Goal: Task Accomplishment & Management: Manage account settings

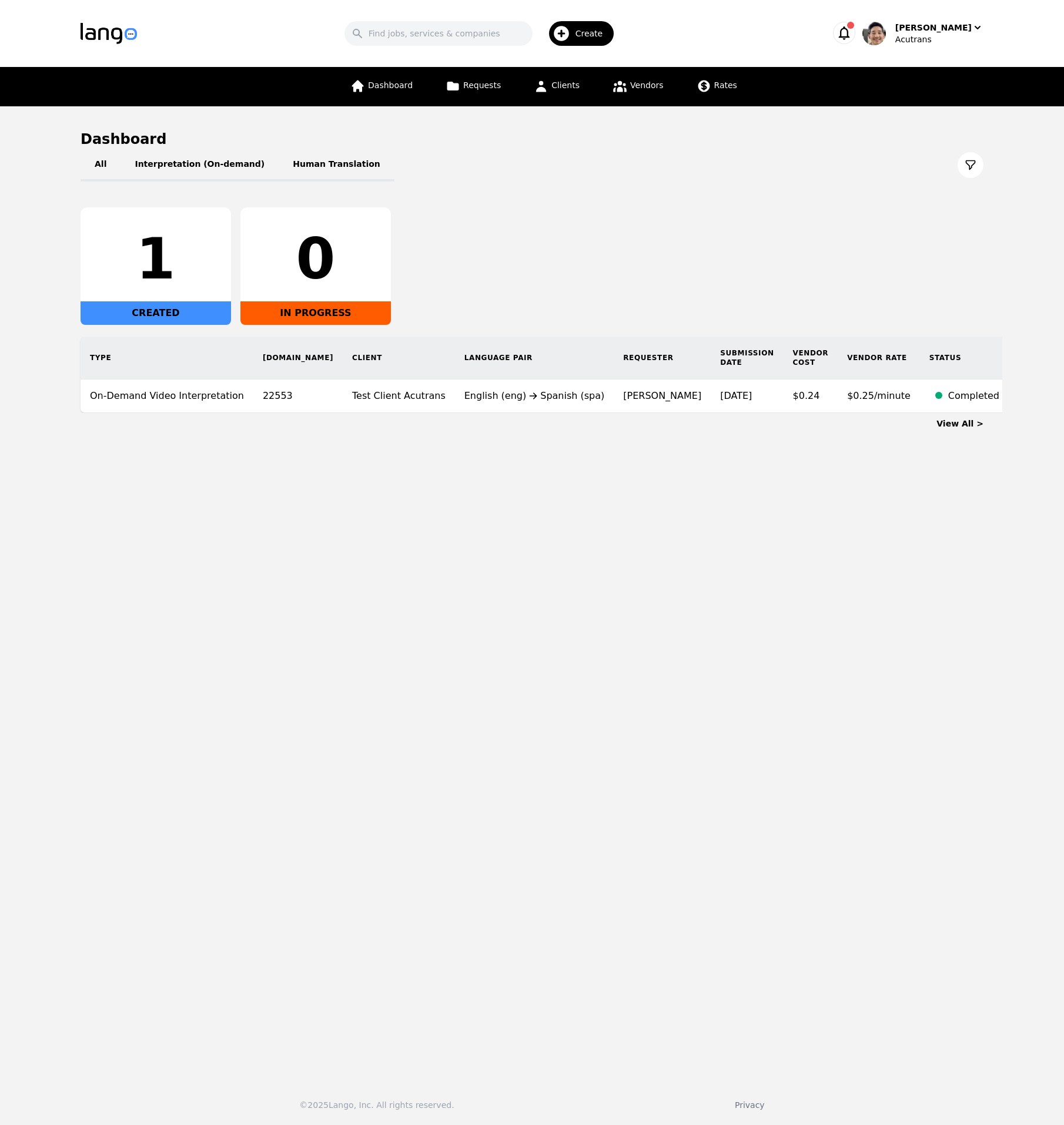
click at [680, 198] on div "All Interpretation (On-demand) Human Translation 1 CREATED 0 IN PROGRESS Type […" at bounding box center [532, 281] width 902 height 265
click at [945, 44] on div "Acutrans" at bounding box center [939, 39] width 88 height 12
click at [922, 107] on p "Switch Company" at bounding box center [926, 102] width 69 height 12
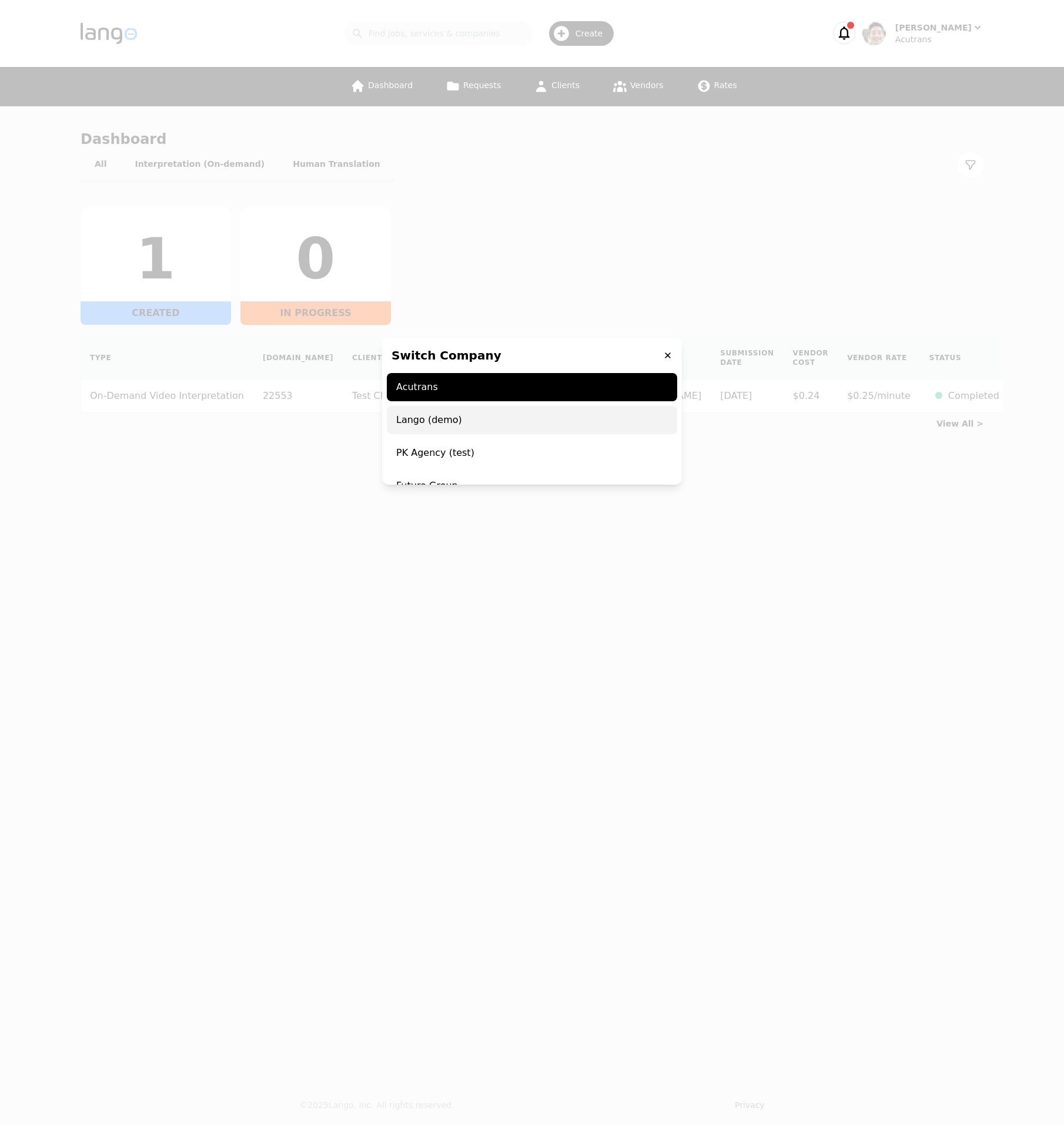
click at [544, 427] on span "Lango (demo)" at bounding box center [532, 421] width 290 height 28
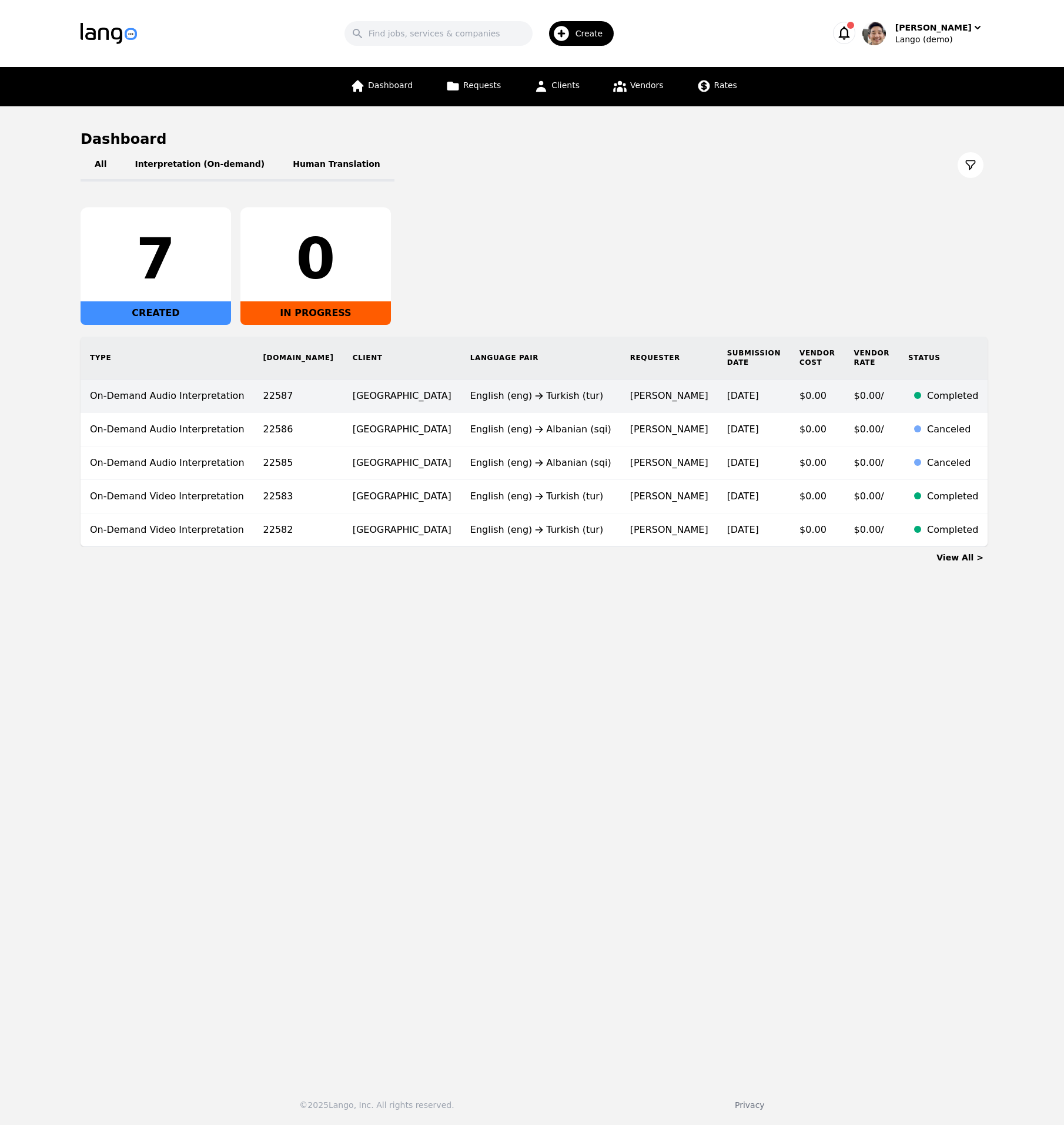
click at [559, 392] on div "English (eng) Turkish (tur)" at bounding box center [541, 396] width 141 height 14
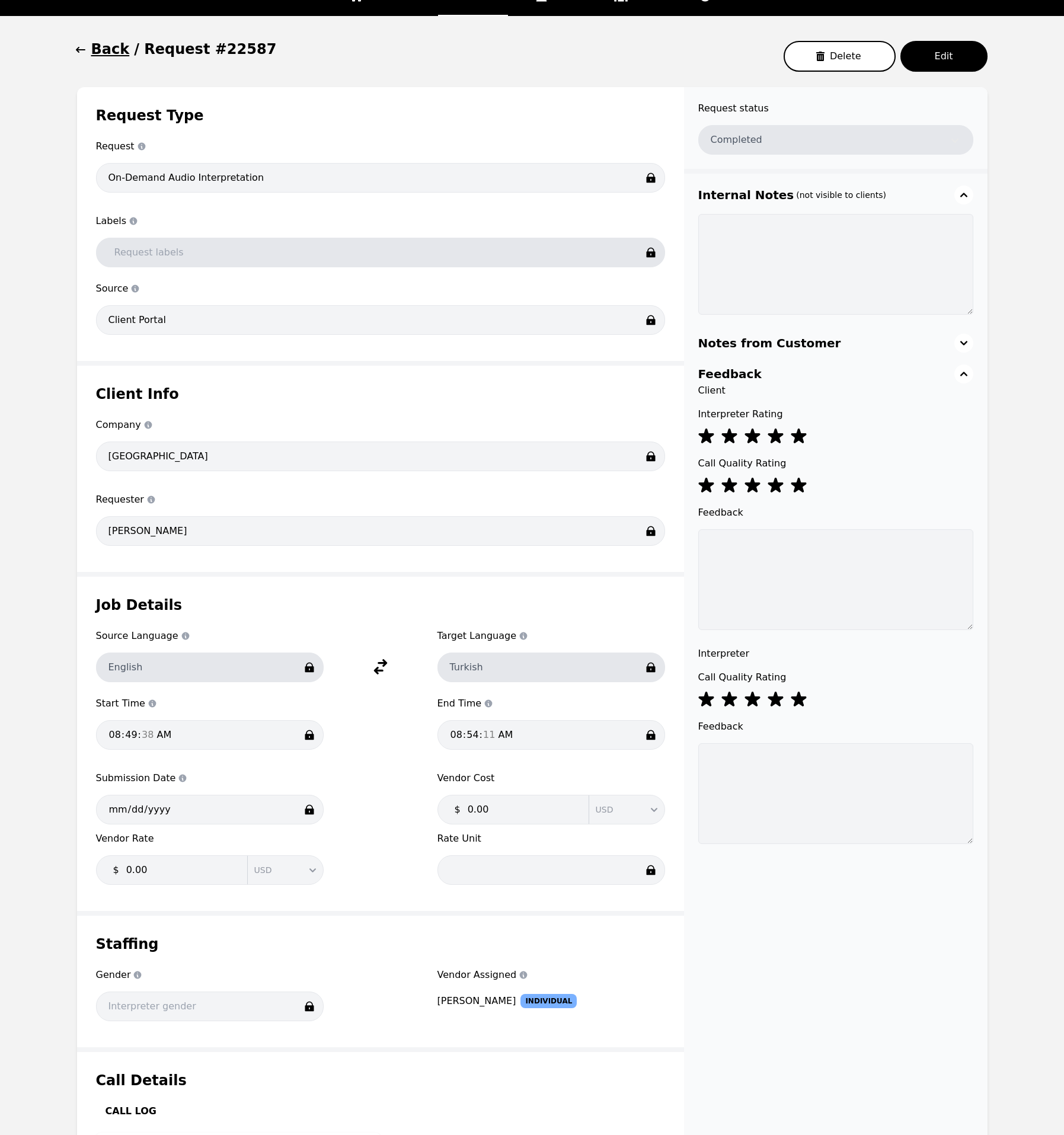
scroll to position [153, 0]
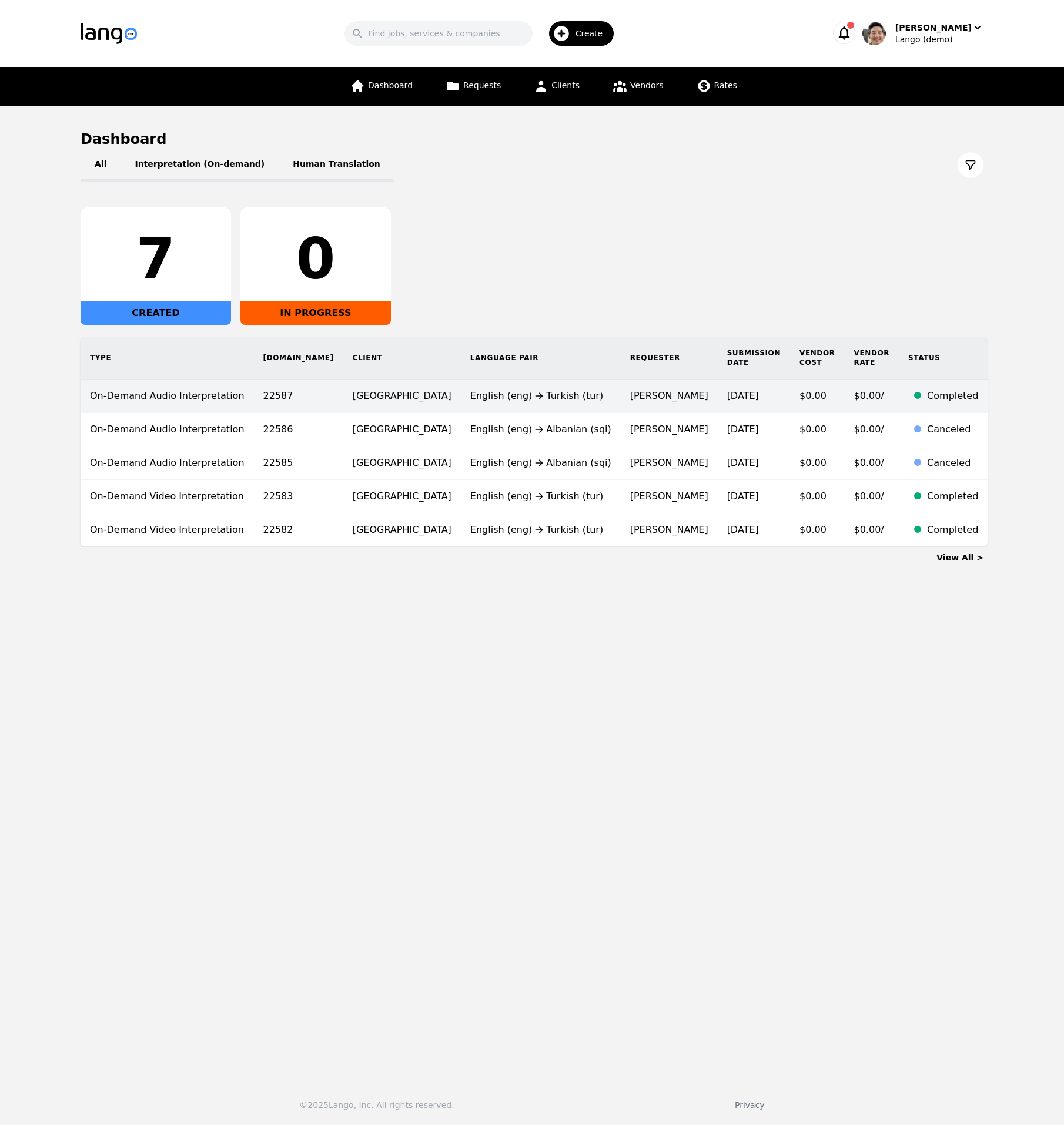
click at [717, 392] on td "[DATE]" at bounding box center [754, 396] width 73 height 33
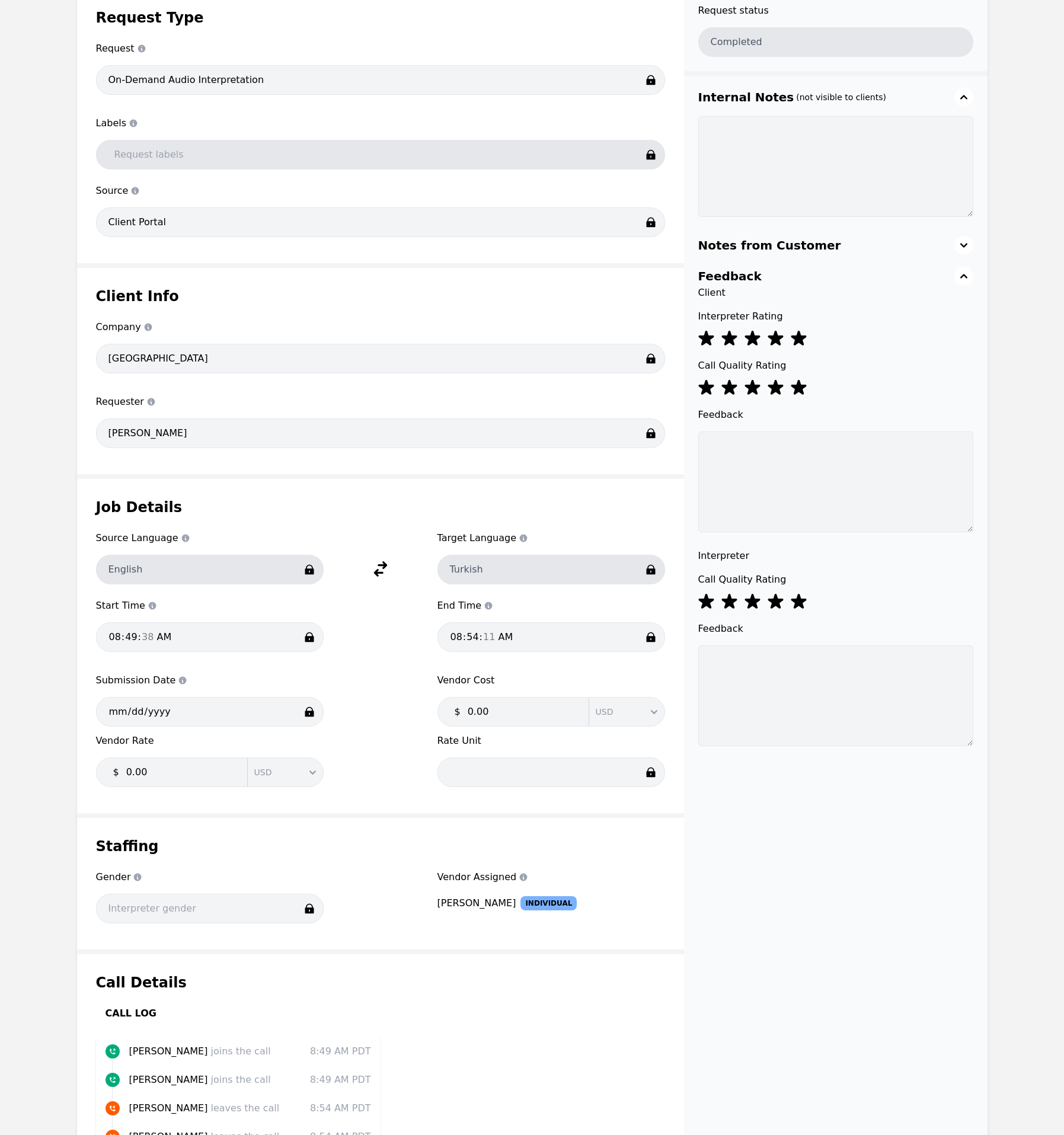
scroll to position [305, 0]
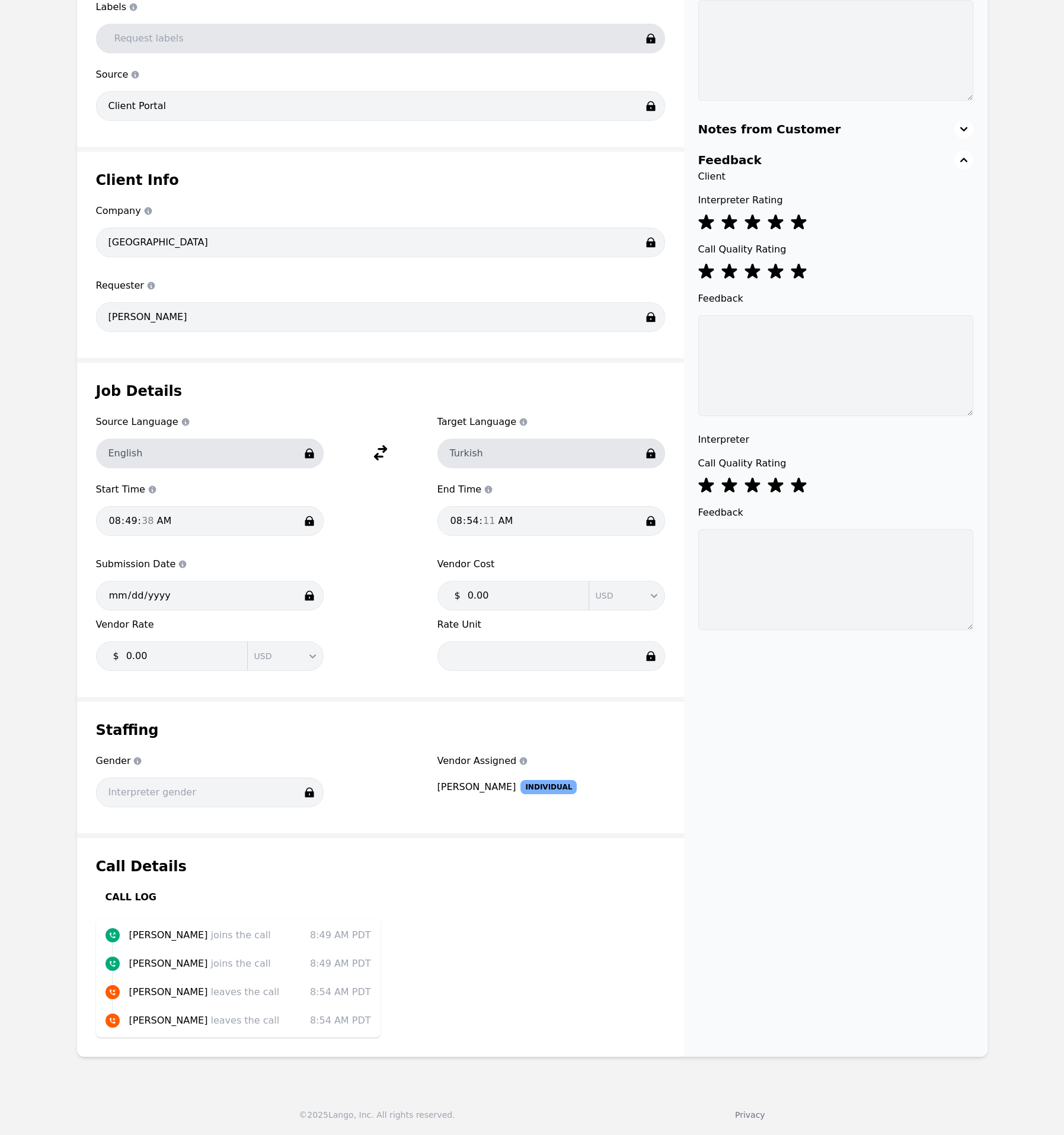
click at [789, 771] on div "Request status Completed Internal Notes (not visible to clients) Notes from Cus…" at bounding box center [836, 464] width 304 height 1184
click at [808, 828] on div "Request status Completed Internal Notes (not visible to clients) Notes from Cus…" at bounding box center [836, 464] width 304 height 1184
drag, startPoint x: 802, startPoint y: 821, endPoint x: 784, endPoint y: 778, distance: 46.6
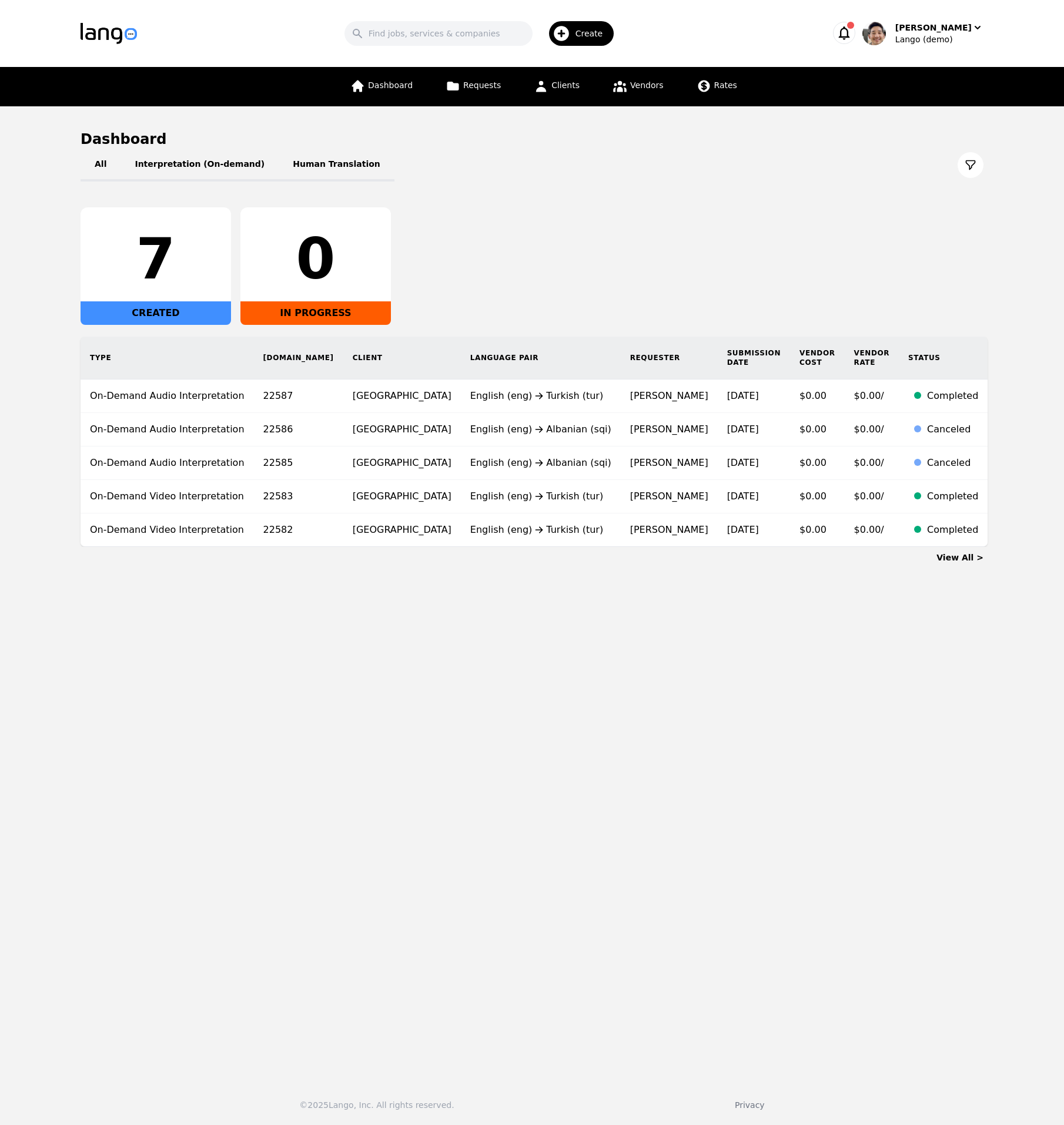
click at [769, 248] on div "7 CREATED 0 IN PROGRESS" at bounding box center [532, 266] width 902 height 117
click at [929, 35] on div "Lango (demo)" at bounding box center [939, 39] width 88 height 12
click at [934, 101] on p "Switch Company" at bounding box center [926, 102] width 69 height 12
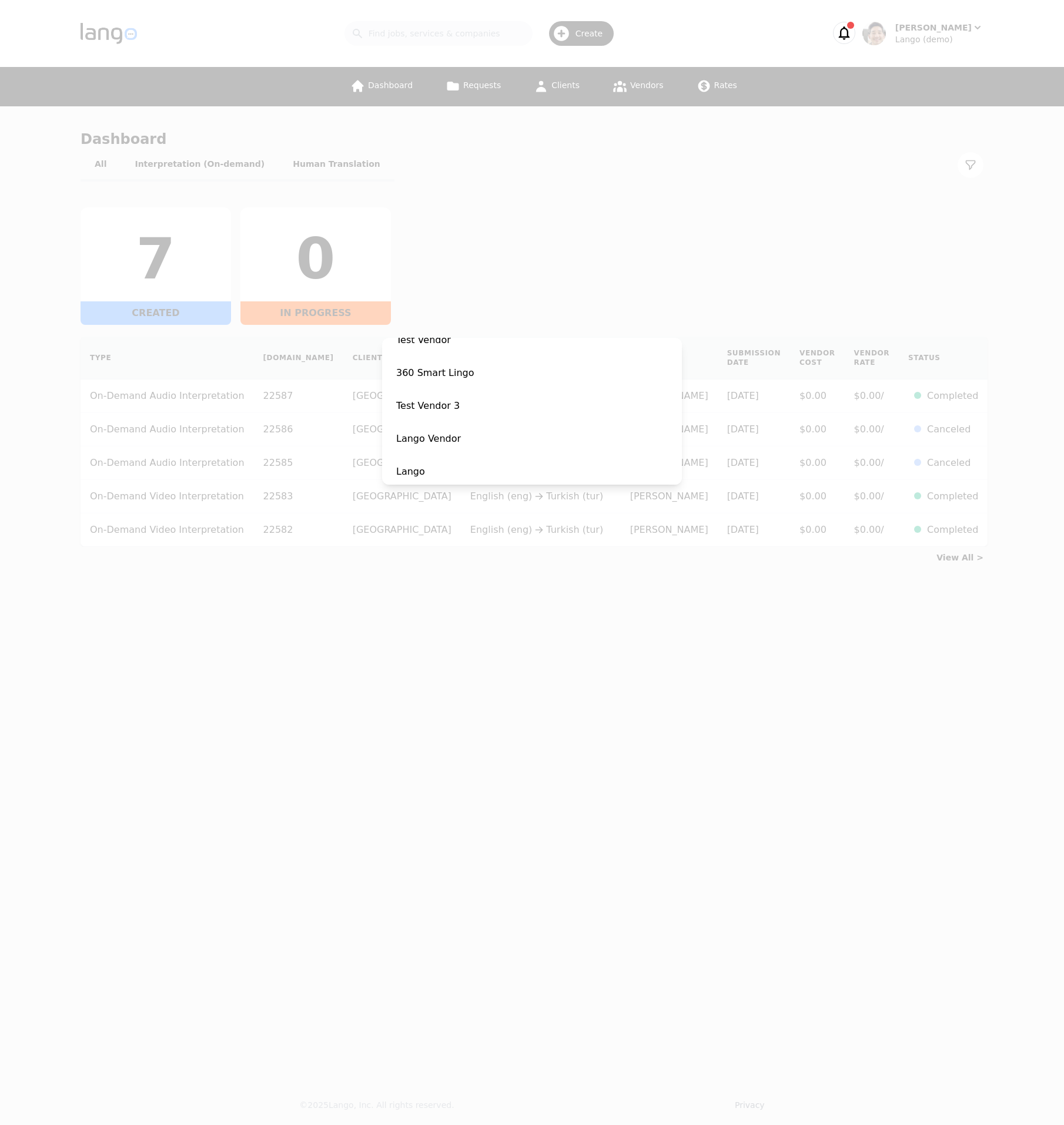
scroll to position [184, 0]
click at [491, 457] on span "Lango" at bounding box center [532, 466] width 290 height 28
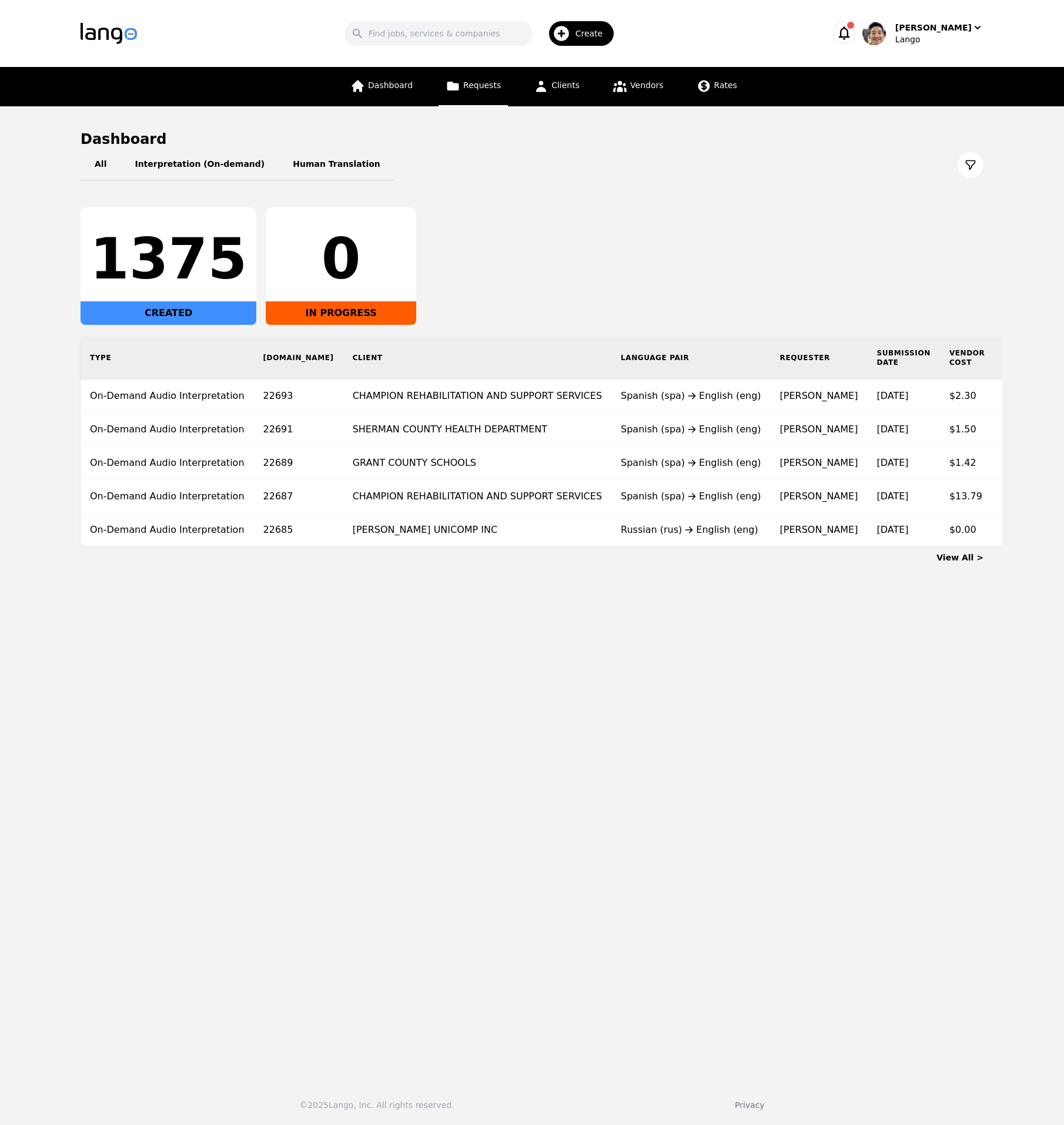
click at [495, 90] on link "Requests" at bounding box center [473, 86] width 69 height 39
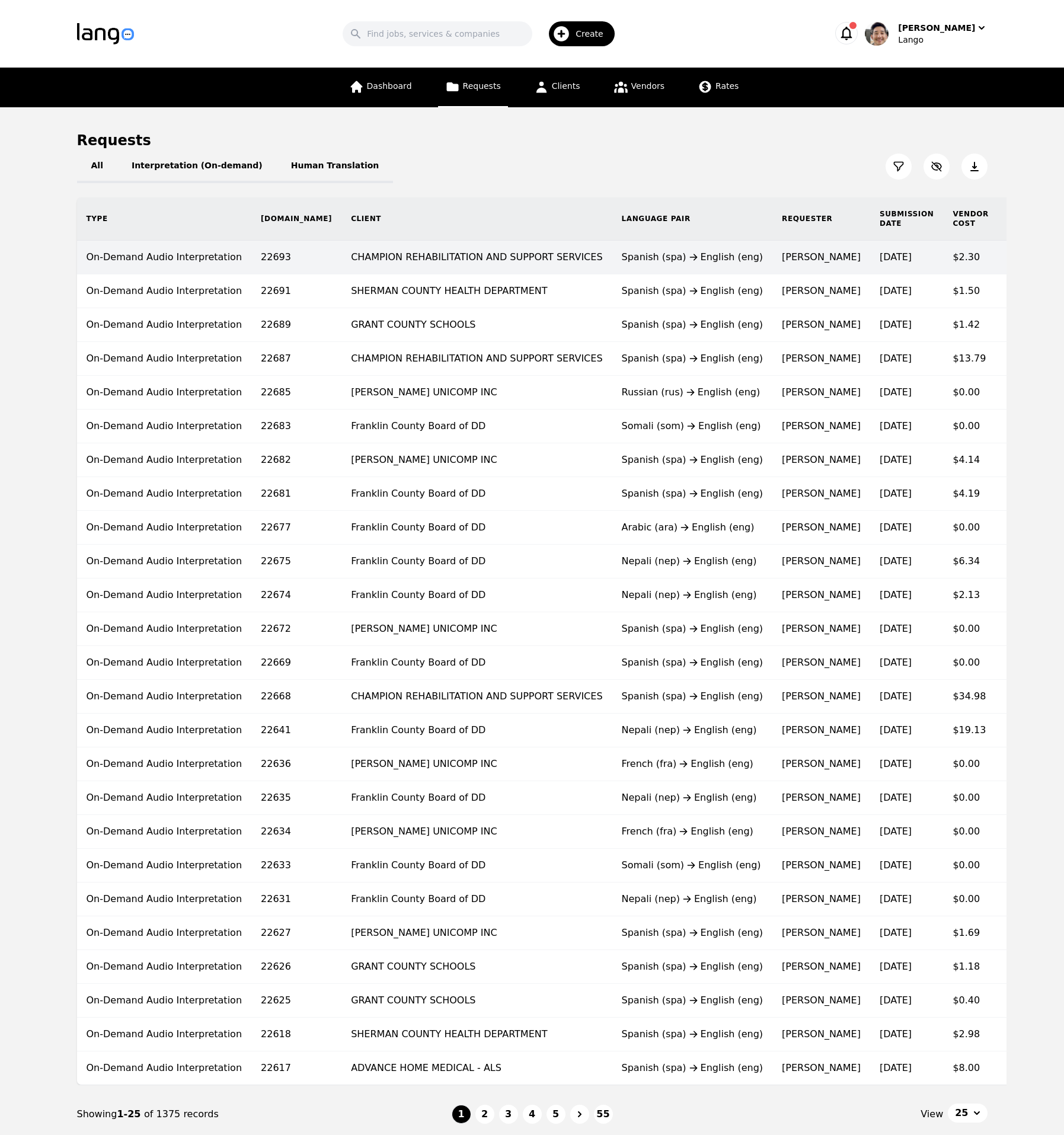
click at [503, 264] on td "CHAMPION REHABILITATION AND SUPPORT SERVICES" at bounding box center [477, 257] width 271 height 34
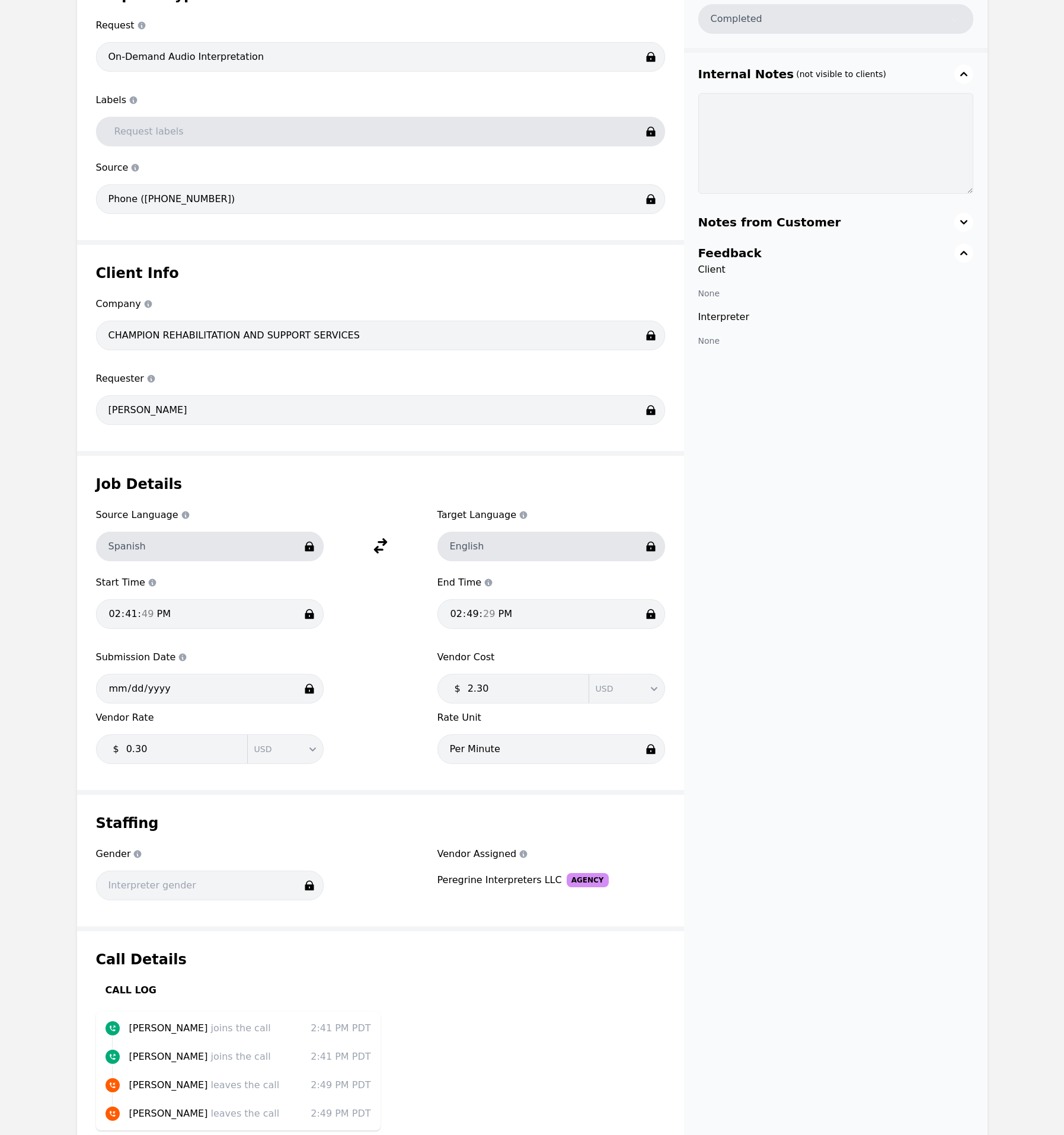
scroll to position [305, 0]
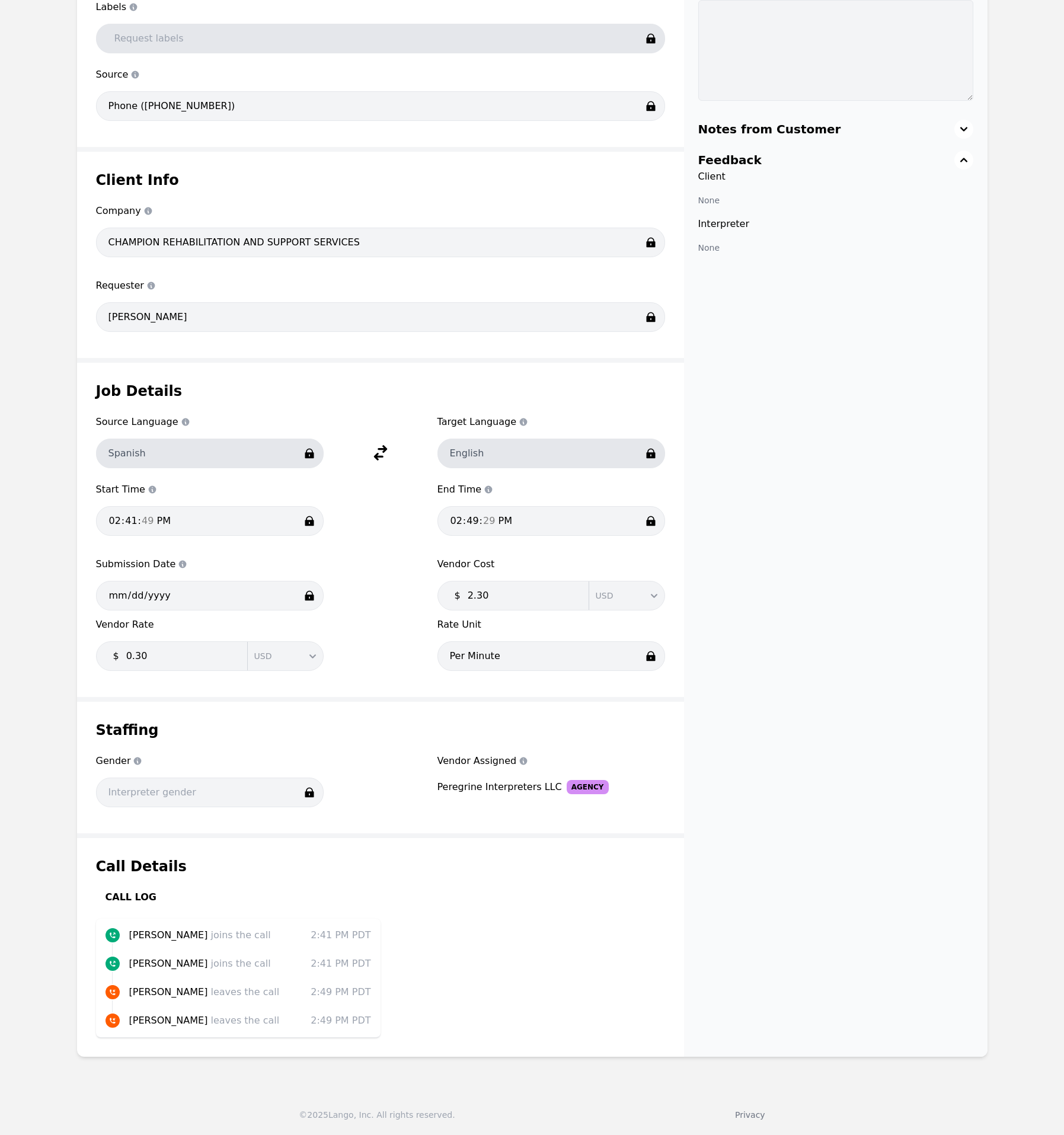
click at [778, 798] on div "Request status Completed Internal Notes (not visible to clients) Notes from Cus…" at bounding box center [836, 464] width 304 height 1184
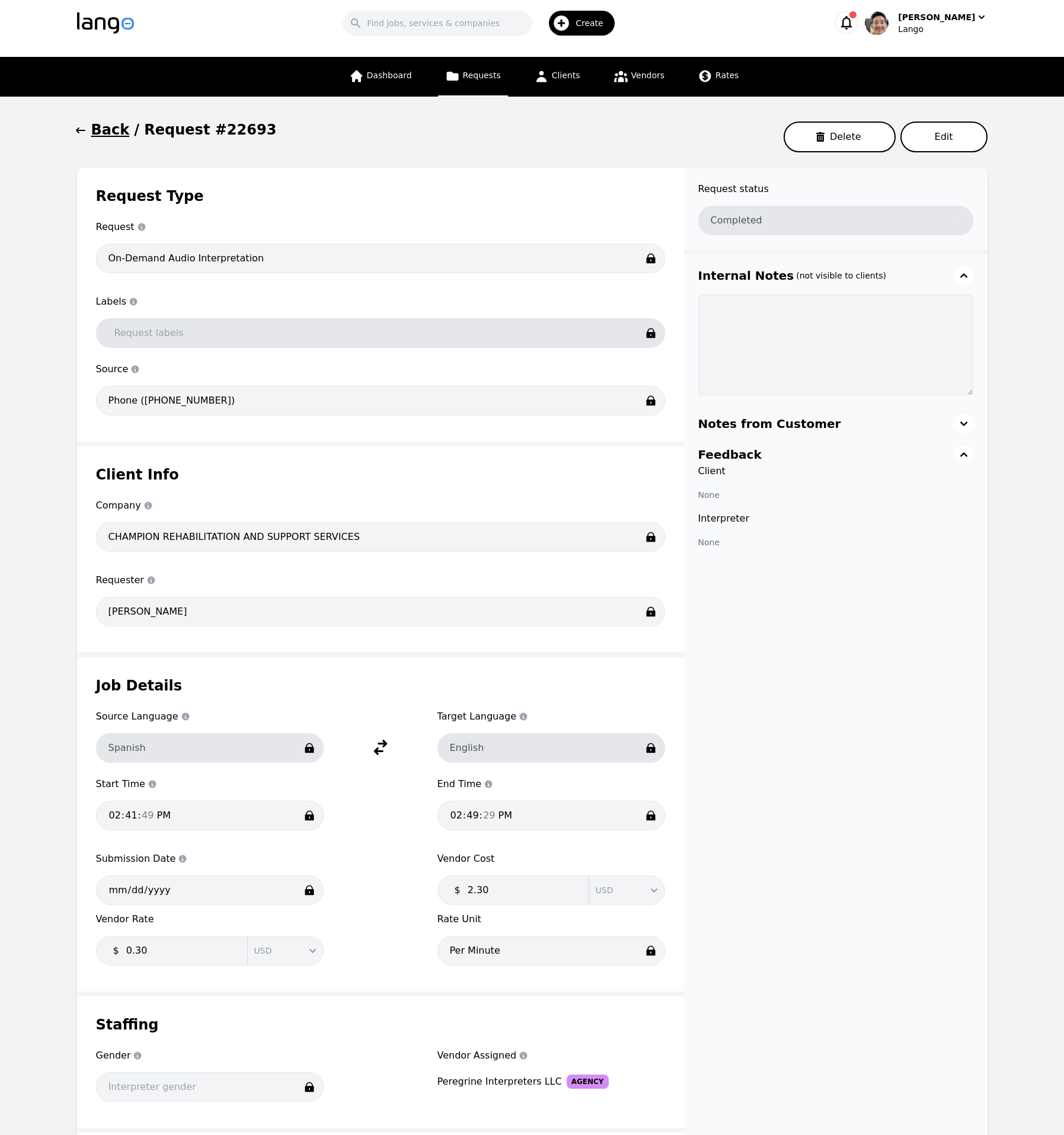
scroll to position [0, 0]
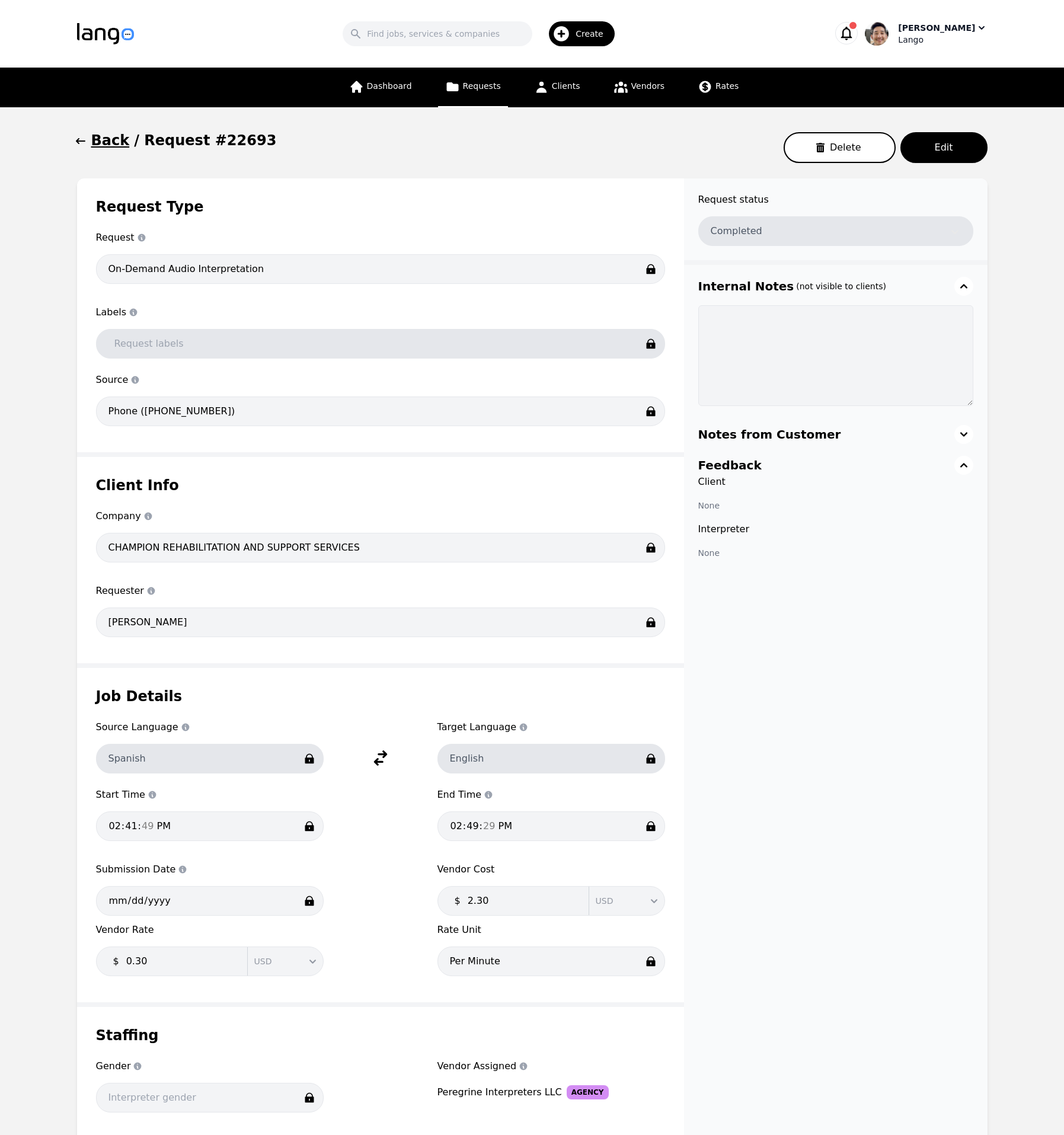
click at [963, 31] on div "[PERSON_NAME]" at bounding box center [936, 28] width 77 height 12
click at [925, 78] on p "Settings" at bounding box center [912, 73] width 34 height 12
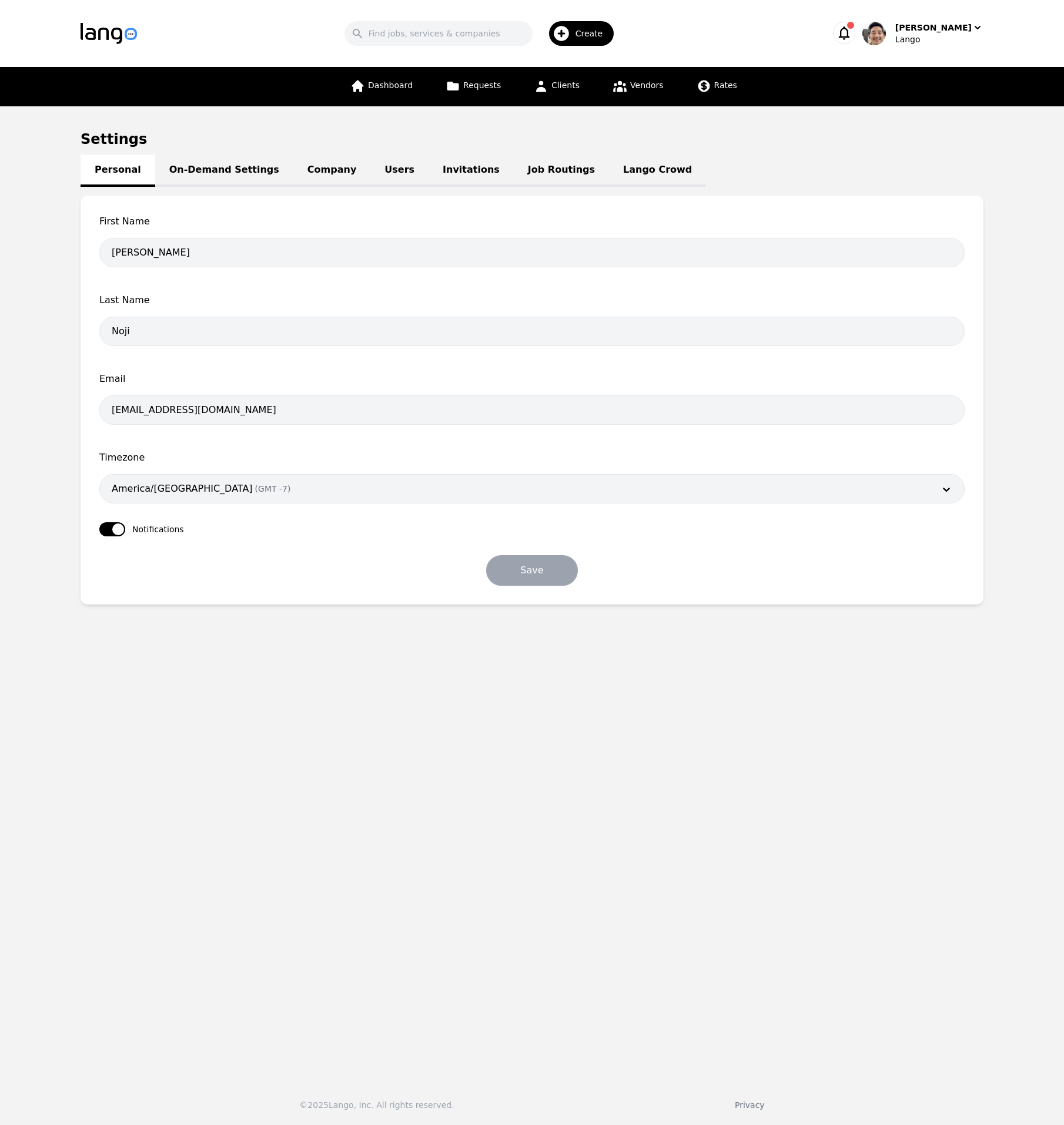
click at [309, 172] on link "Company" at bounding box center [332, 170] width 77 height 32
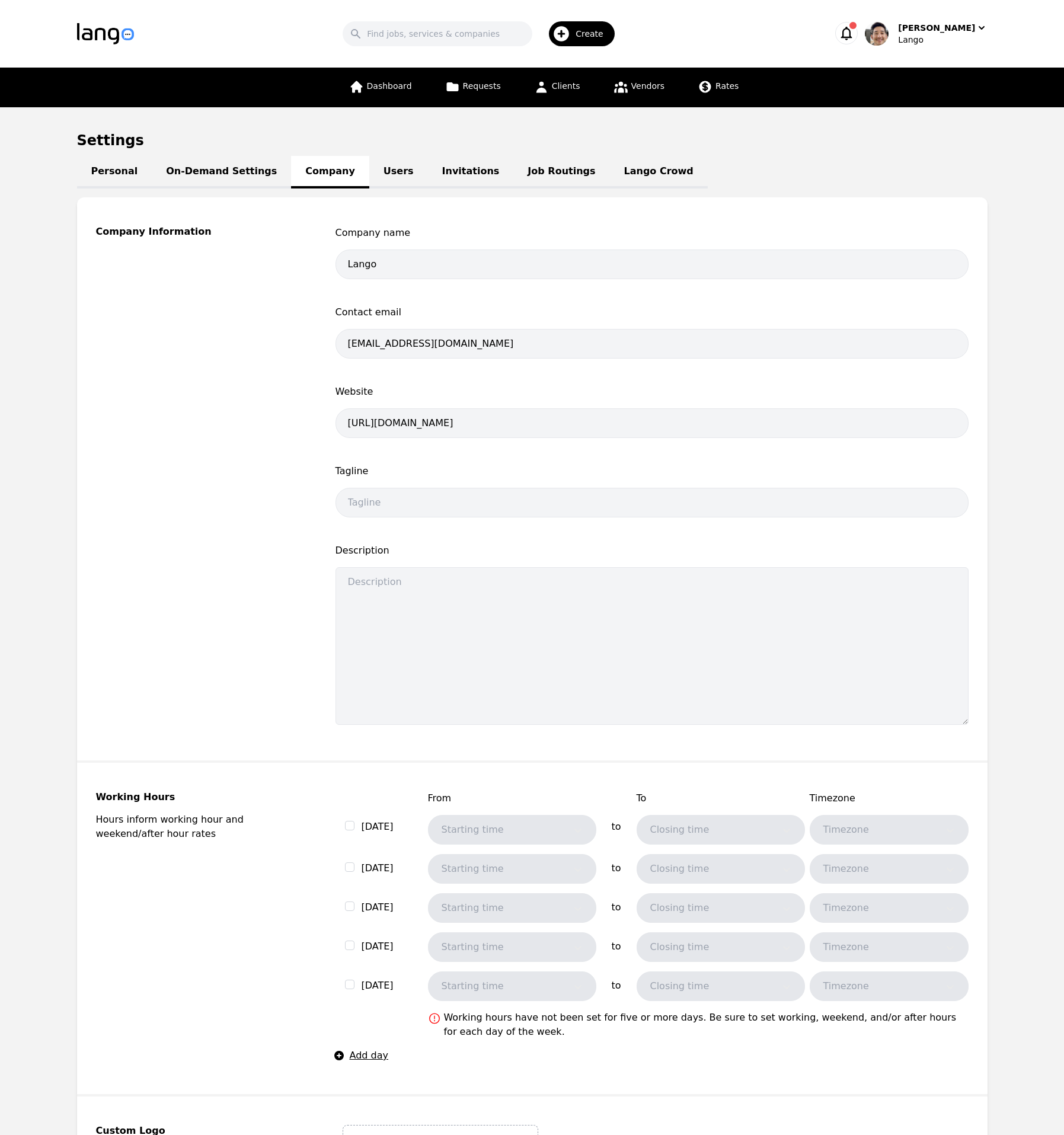
click at [945, 19] on div "Search Create [PERSON_NAME]" at bounding box center [532, 34] width 910 height 34
click at [944, 26] on div "[PERSON_NAME]" at bounding box center [936, 28] width 77 height 12
click at [930, 111] on button "Switch Company" at bounding box center [926, 103] width 114 height 26
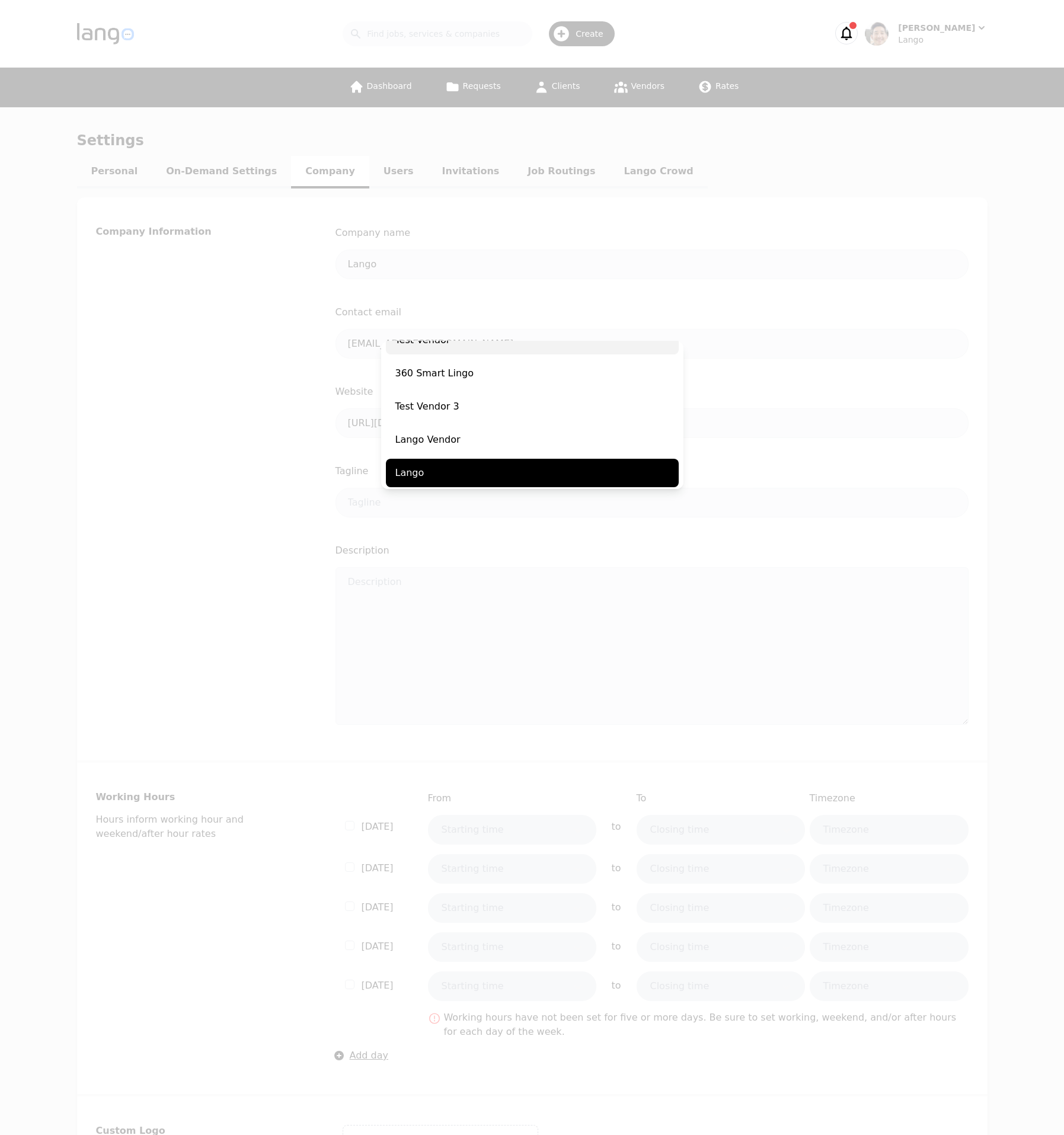
scroll to position [186, 0]
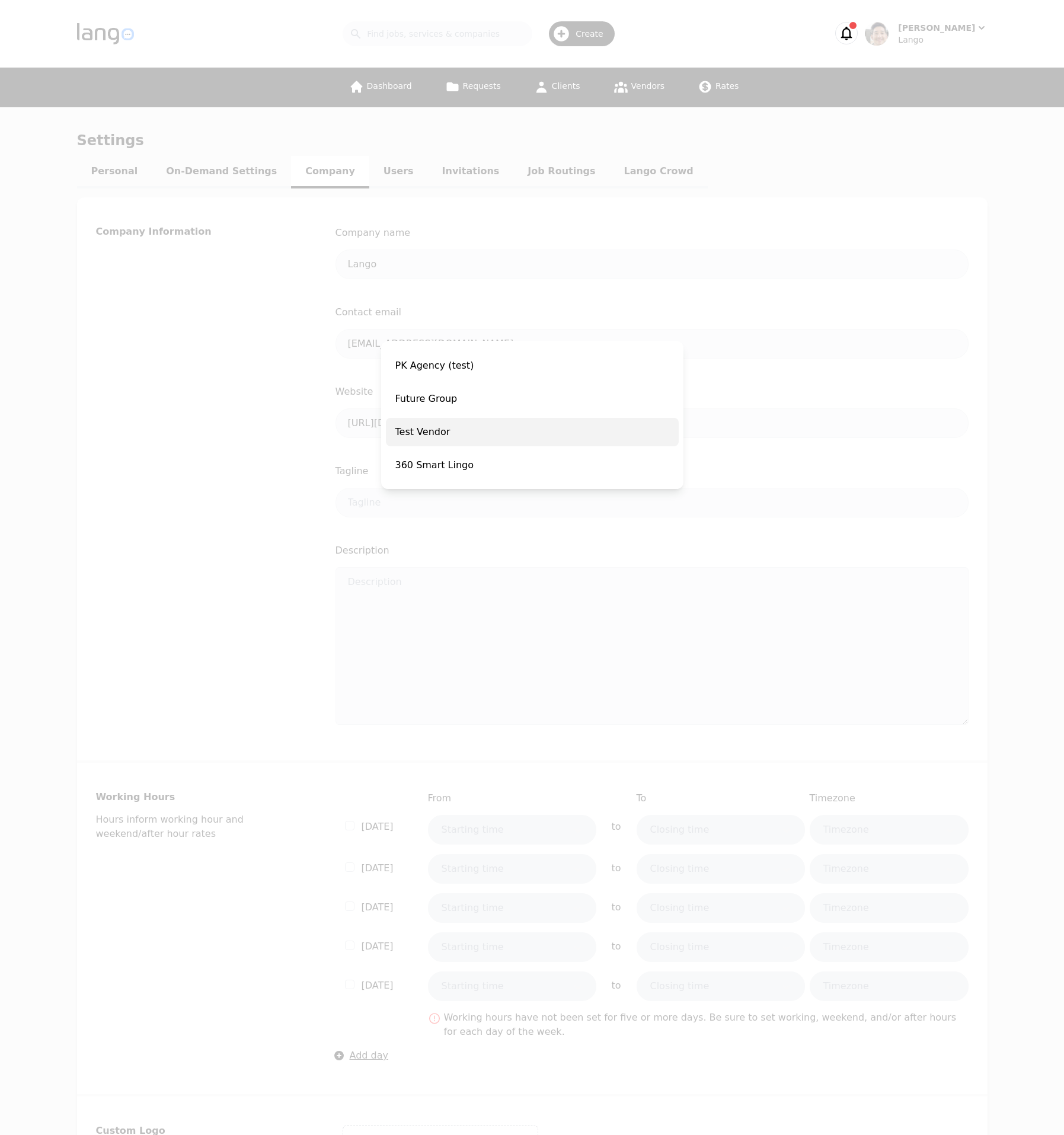
click at [531, 436] on span "Test Vendor" at bounding box center [533, 432] width 293 height 29
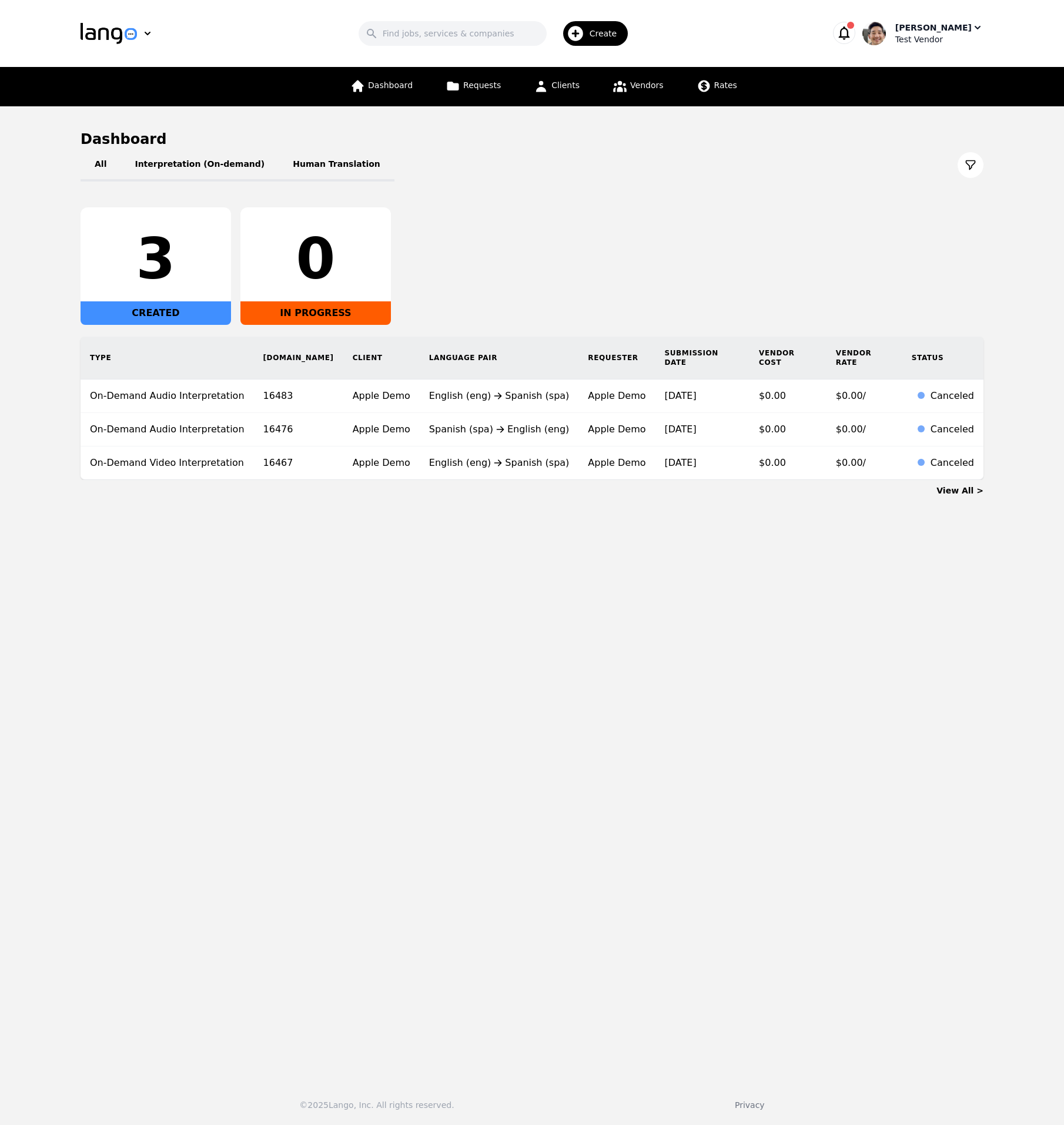
click at [957, 38] on div "Test Vendor" at bounding box center [939, 39] width 88 height 12
click at [918, 76] on p "Settings" at bounding box center [908, 72] width 33 height 12
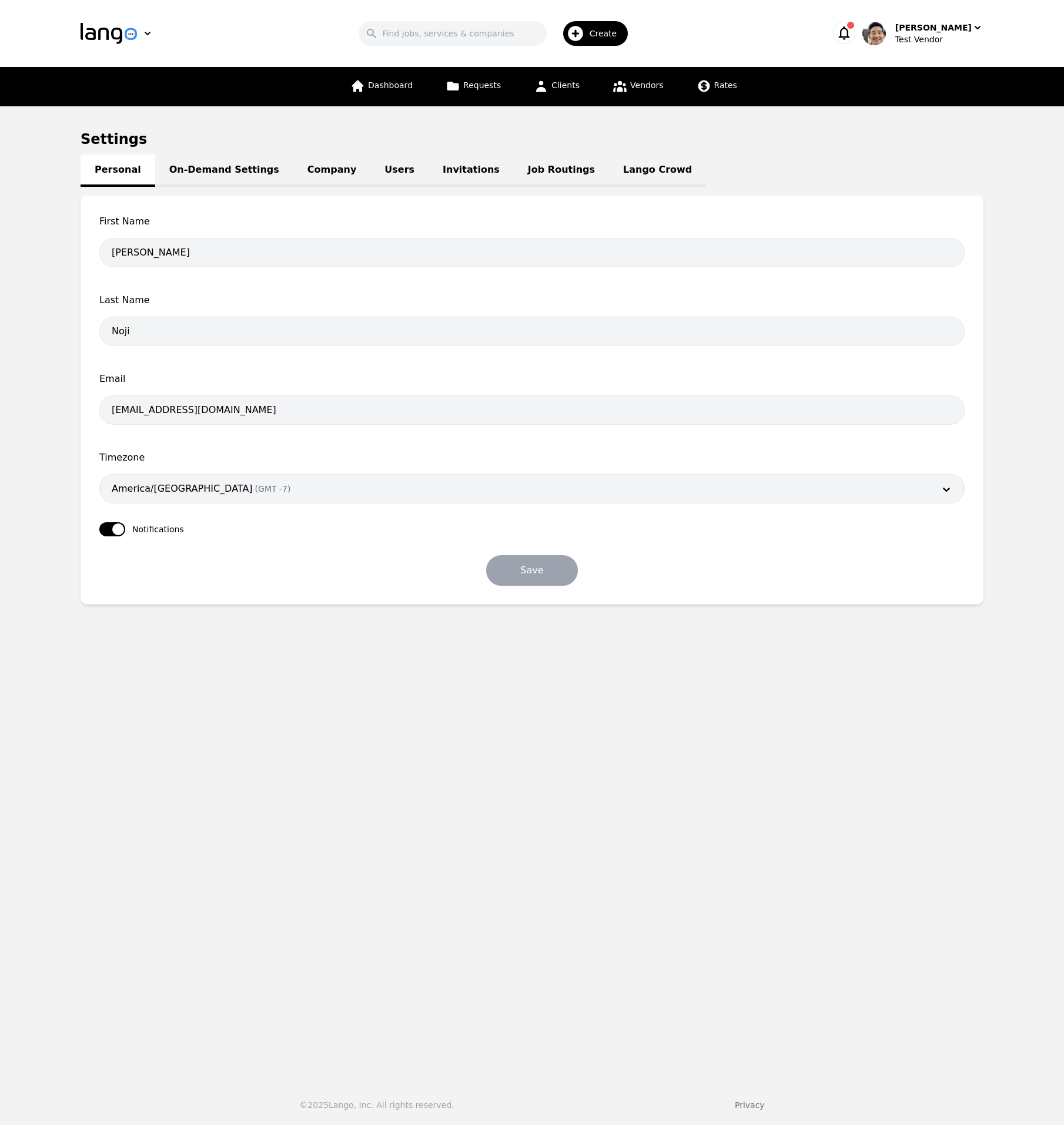
drag, startPoint x: 321, startPoint y: 167, endPoint x: 325, endPoint y: 184, distance: 17.5
click at [321, 167] on link "Company" at bounding box center [332, 170] width 77 height 32
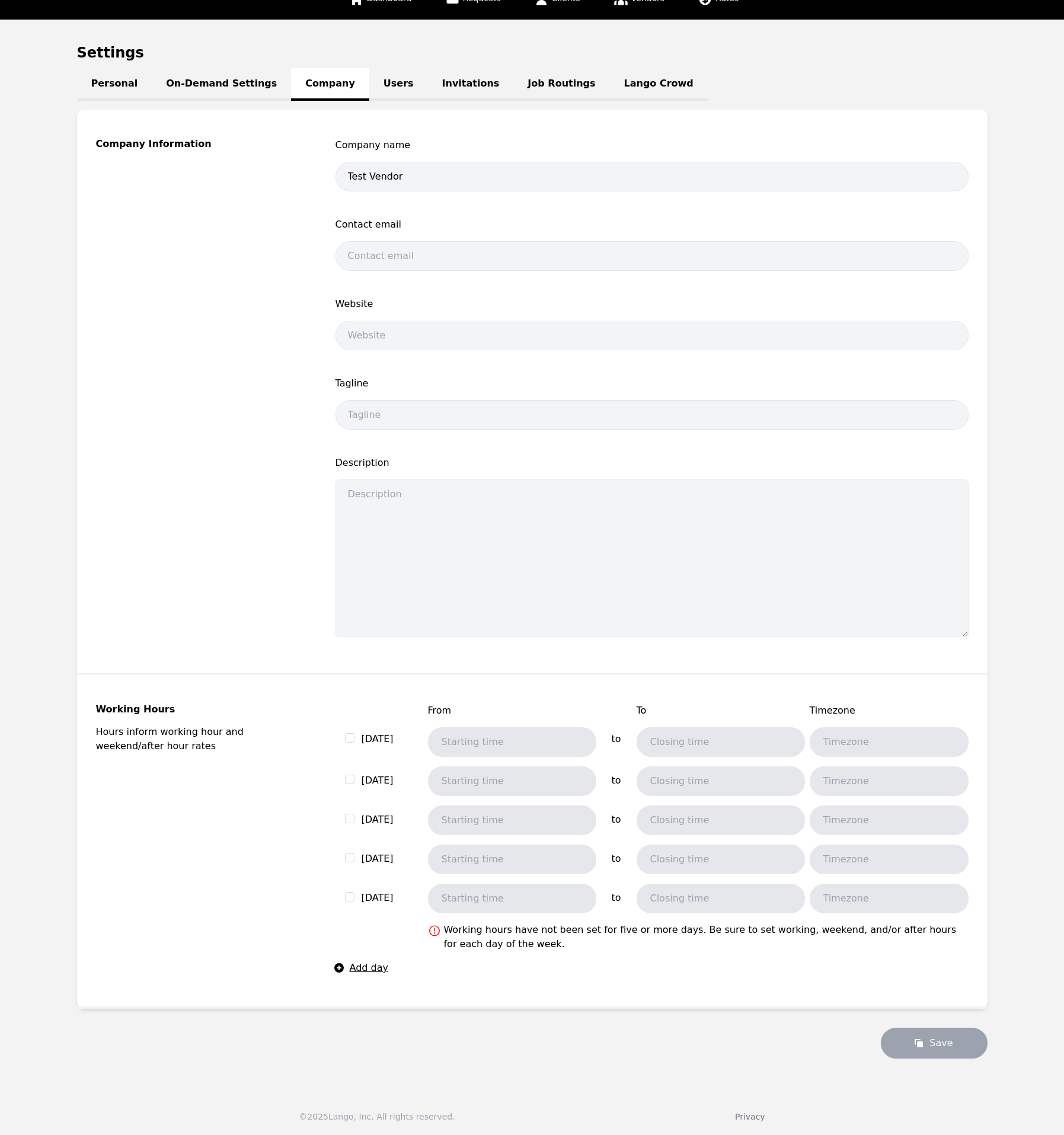
scroll to position [87, 0]
click at [238, 88] on link "On-Demand Settings" at bounding box center [221, 85] width 139 height 32
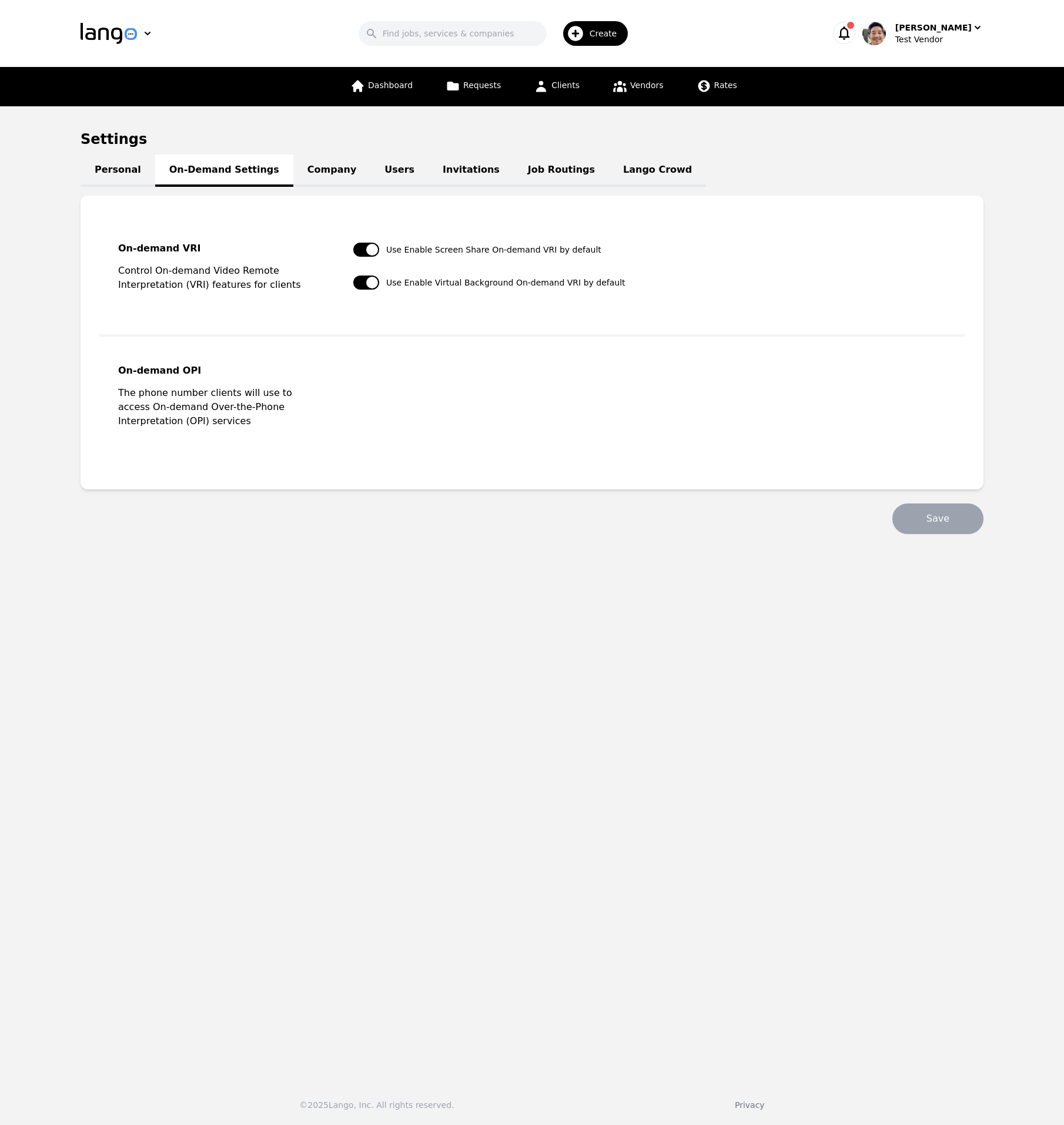
click at [320, 164] on link "Company" at bounding box center [332, 170] width 77 height 32
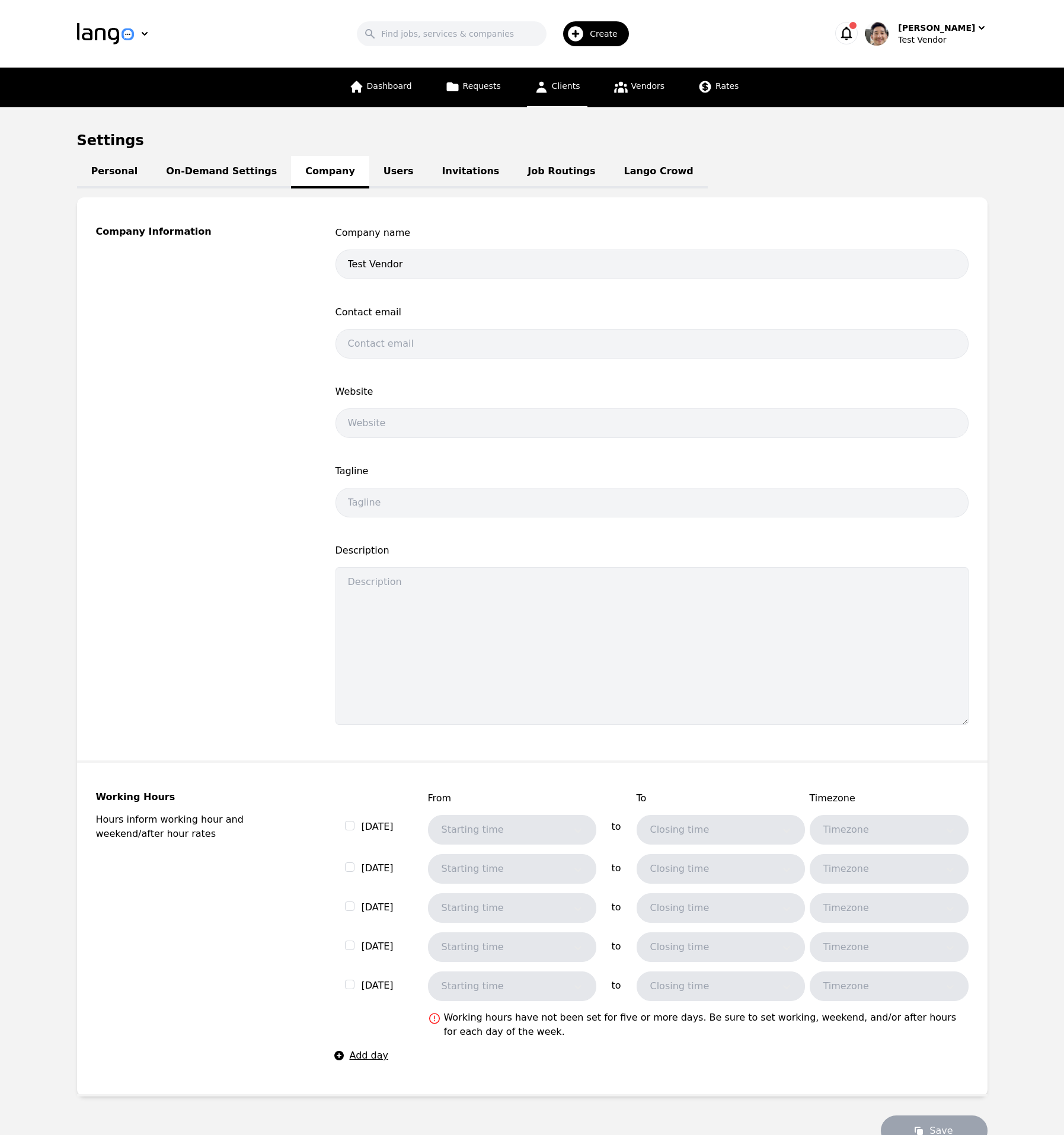
click at [555, 81] on span "Clients" at bounding box center [566, 85] width 29 height 9
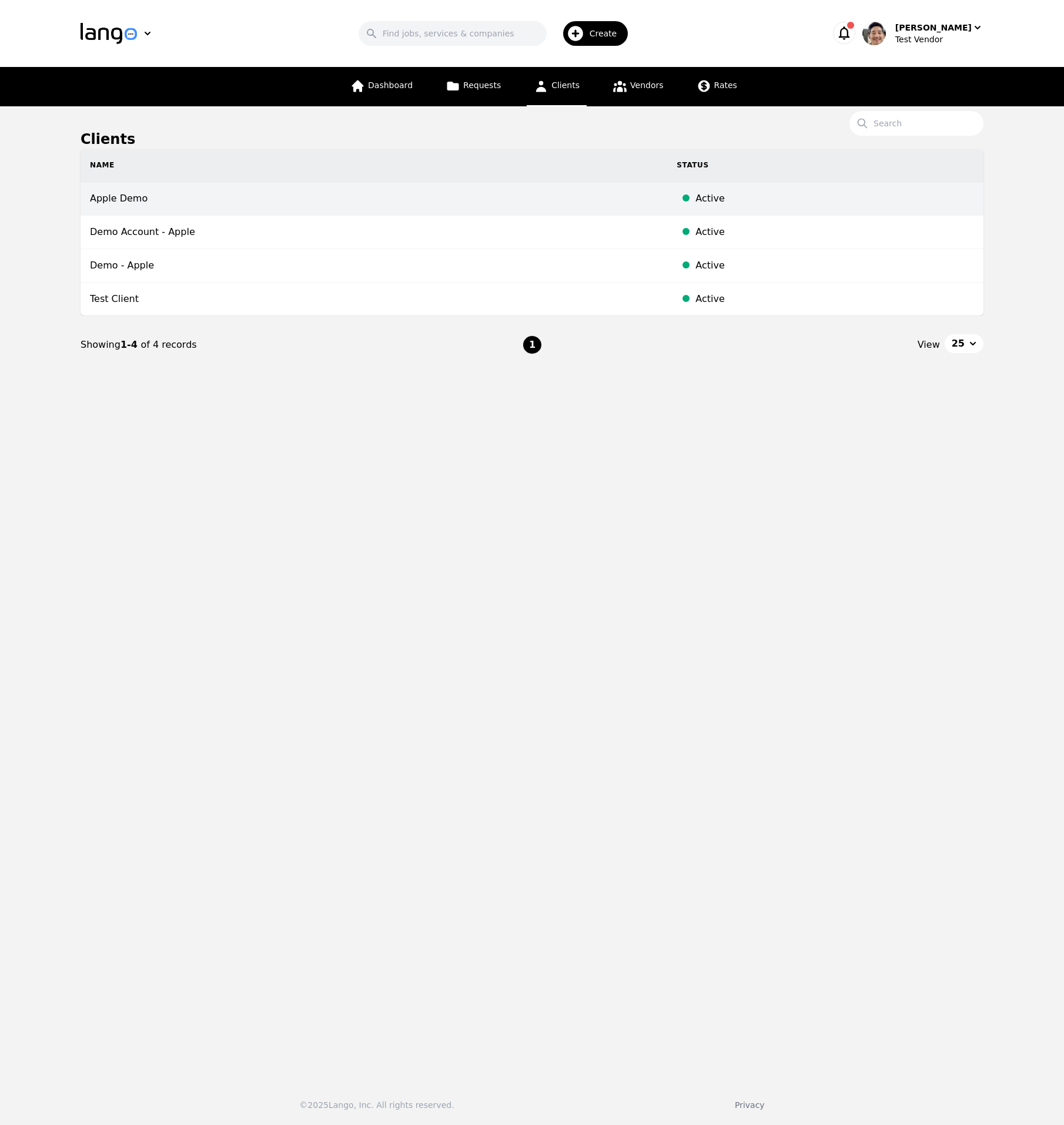
click at [300, 209] on td "Apple Demo" at bounding box center [374, 199] width 586 height 33
